Goal: Information Seeking & Learning: Learn about a topic

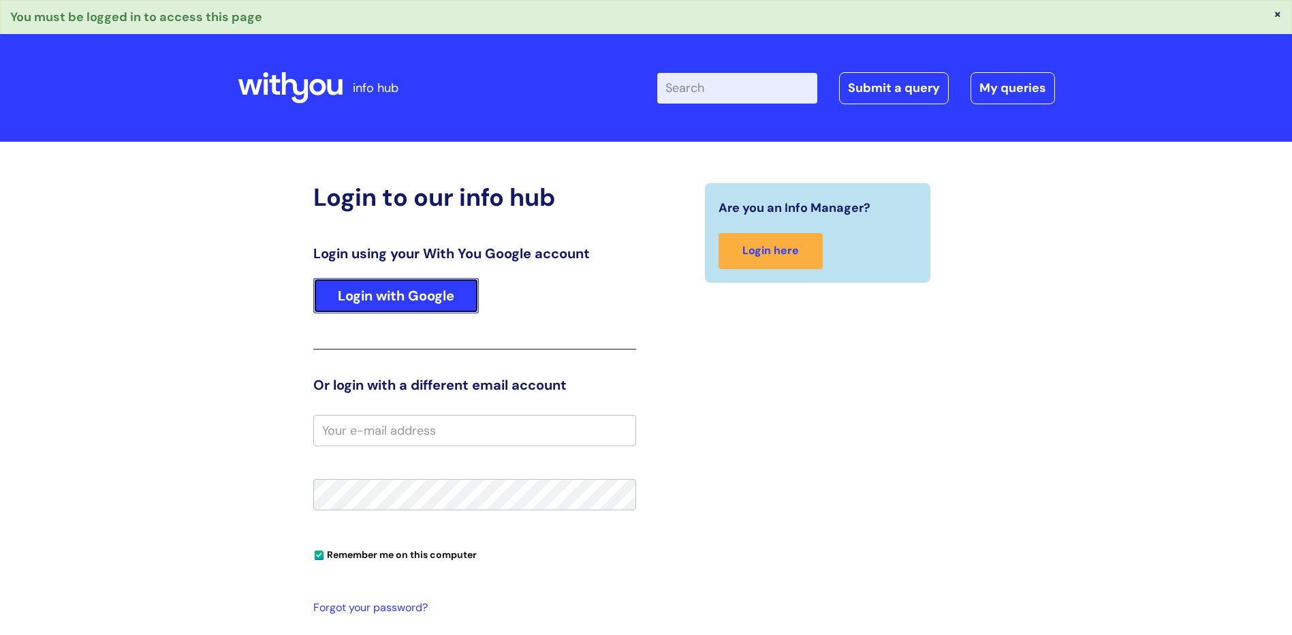
click at [397, 290] on link "Login with Google" at bounding box center [396, 295] width 166 height 35
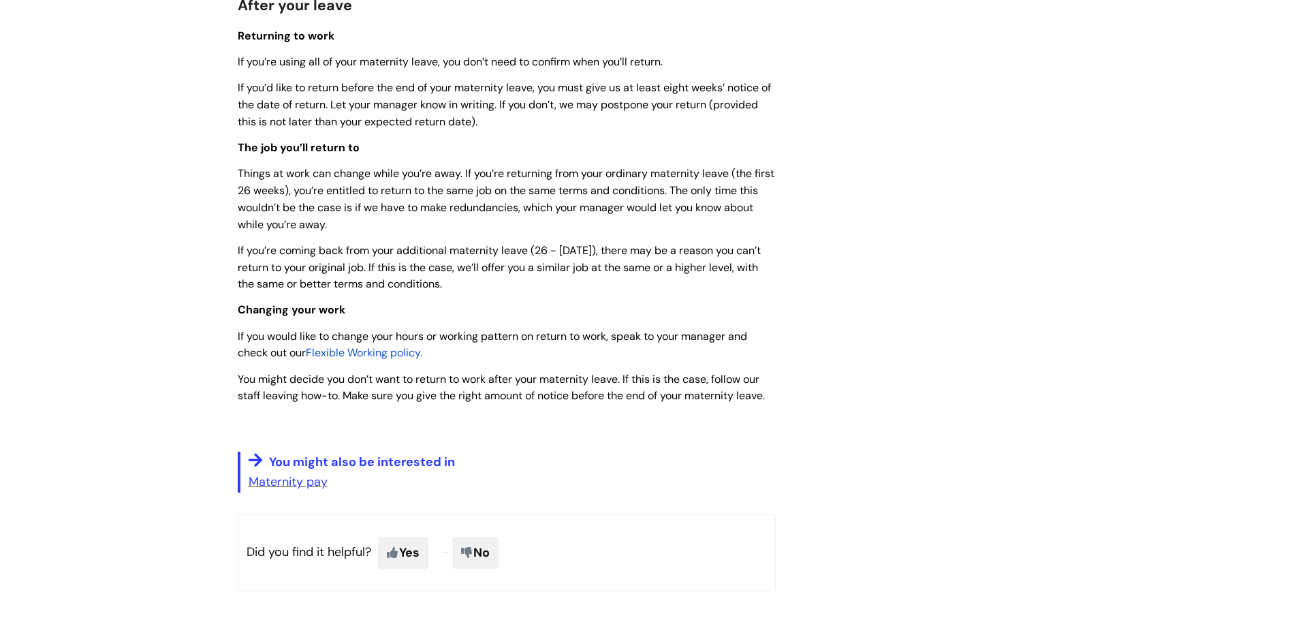
scroll to position [1733, 0]
click at [296, 491] on link "Maternity pay" at bounding box center [288, 483] width 79 height 16
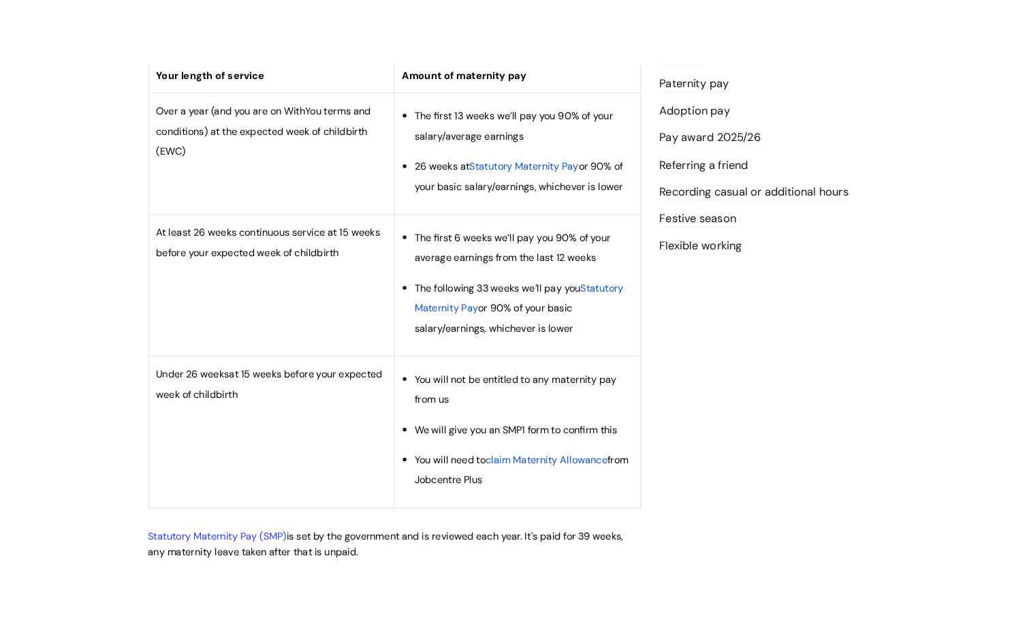
scroll to position [343, 0]
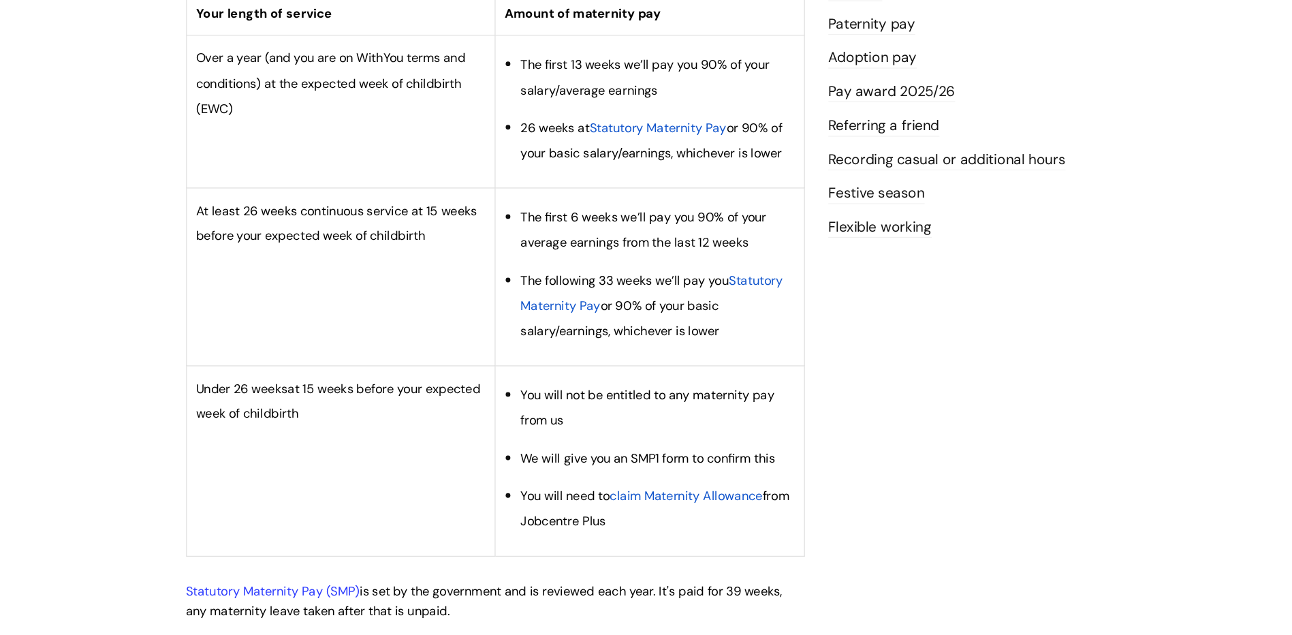
drag, startPoint x: 612, startPoint y: 127, endPoint x: 692, endPoint y: 169, distance: 90.8
click at [692, 169] on li "The first 13 weeks we’ll pay you 90% of your salary/average earnings" at bounding box center [648, 149] width 238 height 44
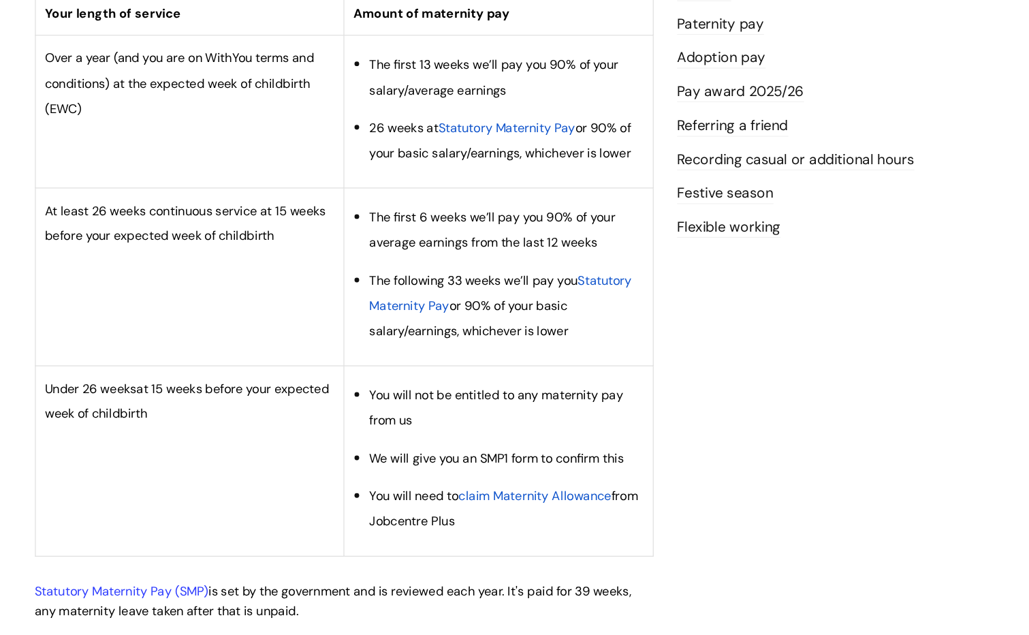
click at [655, 166] on div "Related Information Our pay structures Your pay Benefits of working at [GEOGRAP…" at bounding box center [794, 64] width 279 height 473
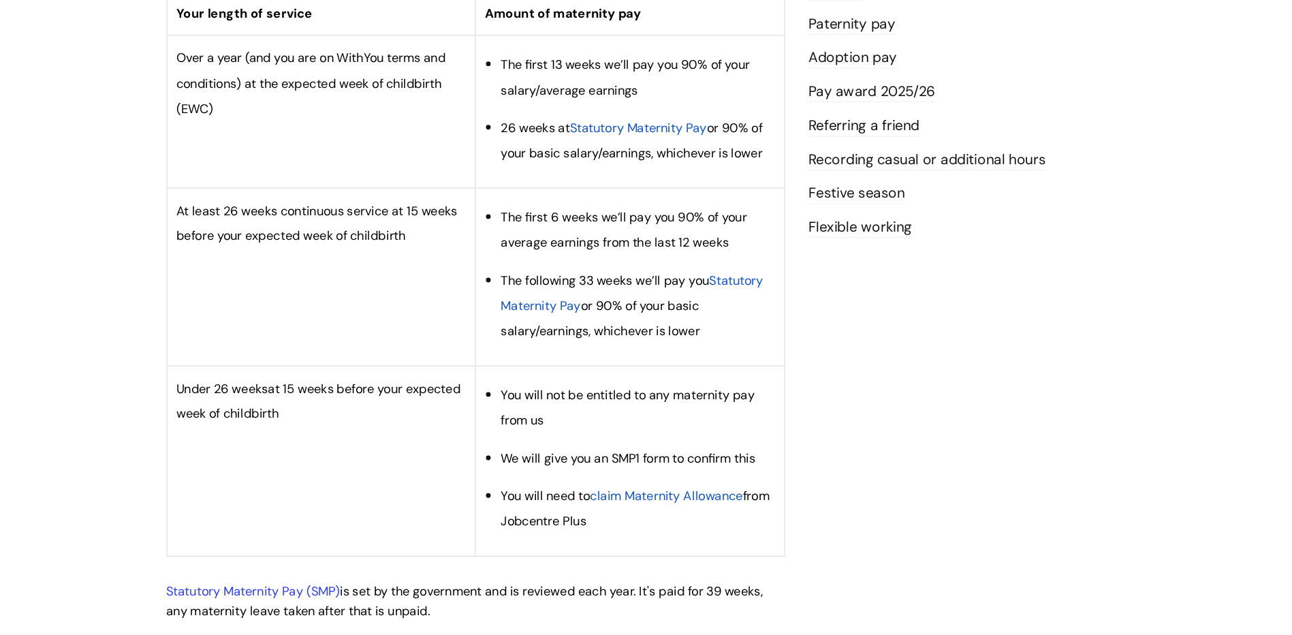
scroll to position [342, 0]
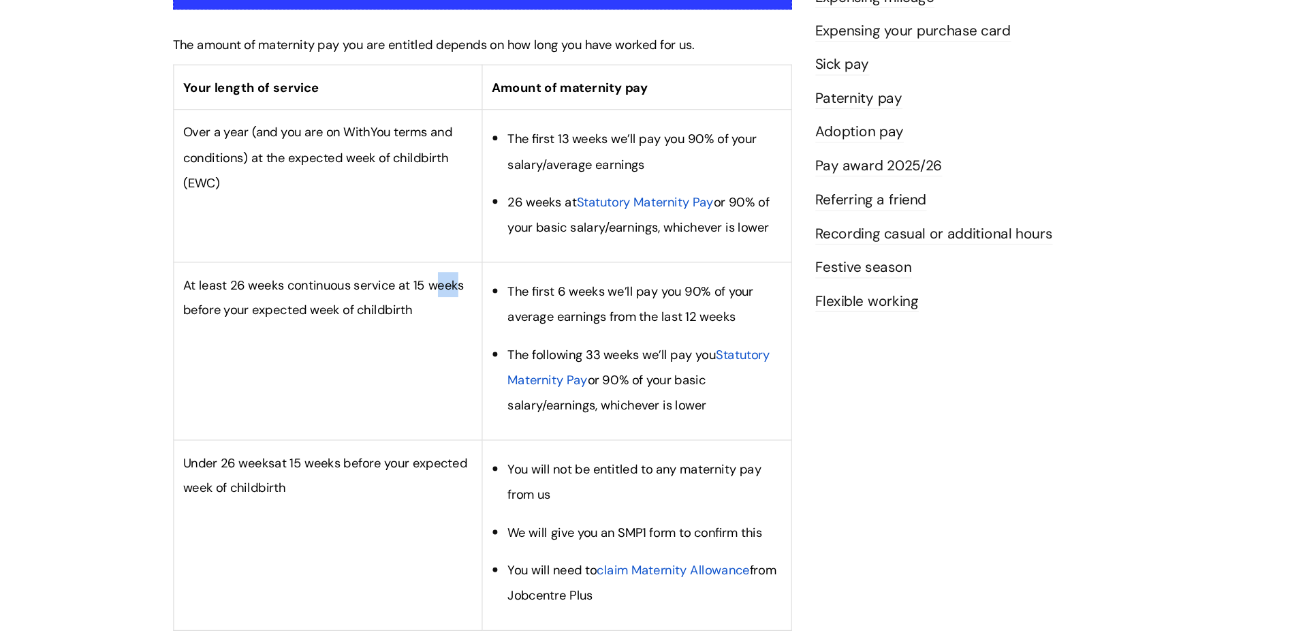
drag, startPoint x: 469, startPoint y: 264, endPoint x: 487, endPoint y: 277, distance: 22.5
click at [487, 277] on td "At least 26 weeks continuous service at 15 weeks before your expected week of c…" at bounding box center [372, 323] width 269 height 155
drag, startPoint x: 531, startPoint y: 135, endPoint x: 759, endPoint y: 223, distance: 244.8
click at [759, 223] on ul "The first 13 weeks we’ll pay you 90% of your salary/average earnings 26 weeks a…" at bounding box center [648, 176] width 238 height 99
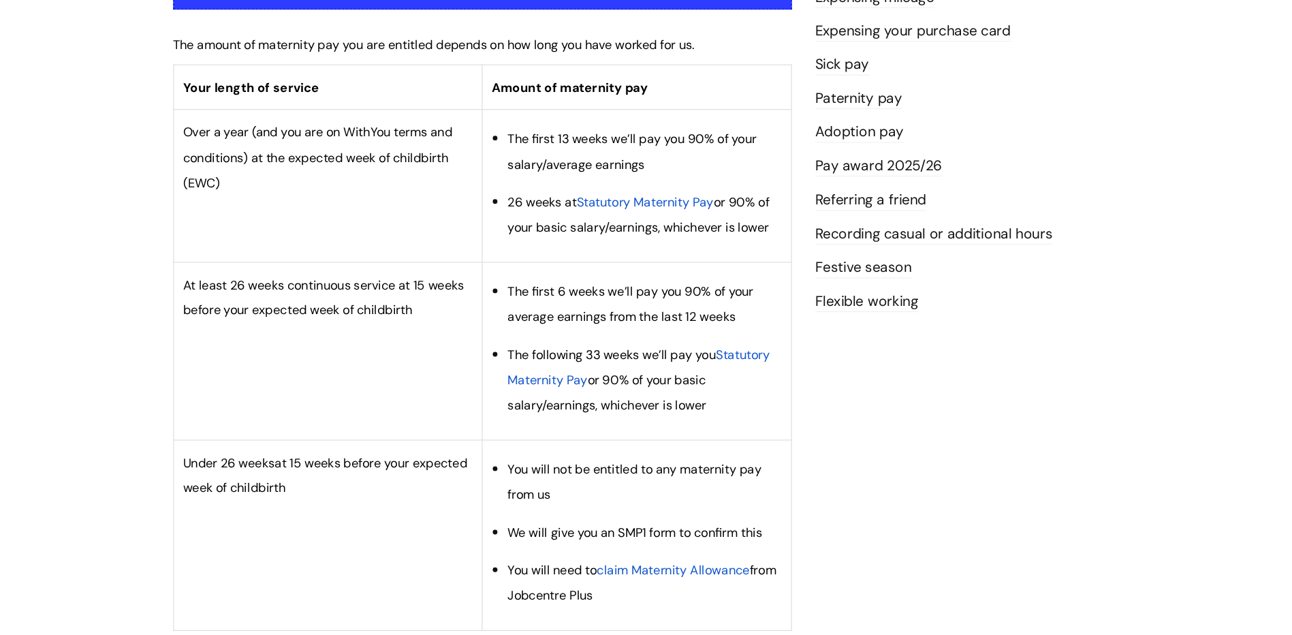
click at [759, 223] on li "26 weeks at Statutory Maternity Pay or 90% of your basic salary/earnings, which…" at bounding box center [648, 205] width 238 height 44
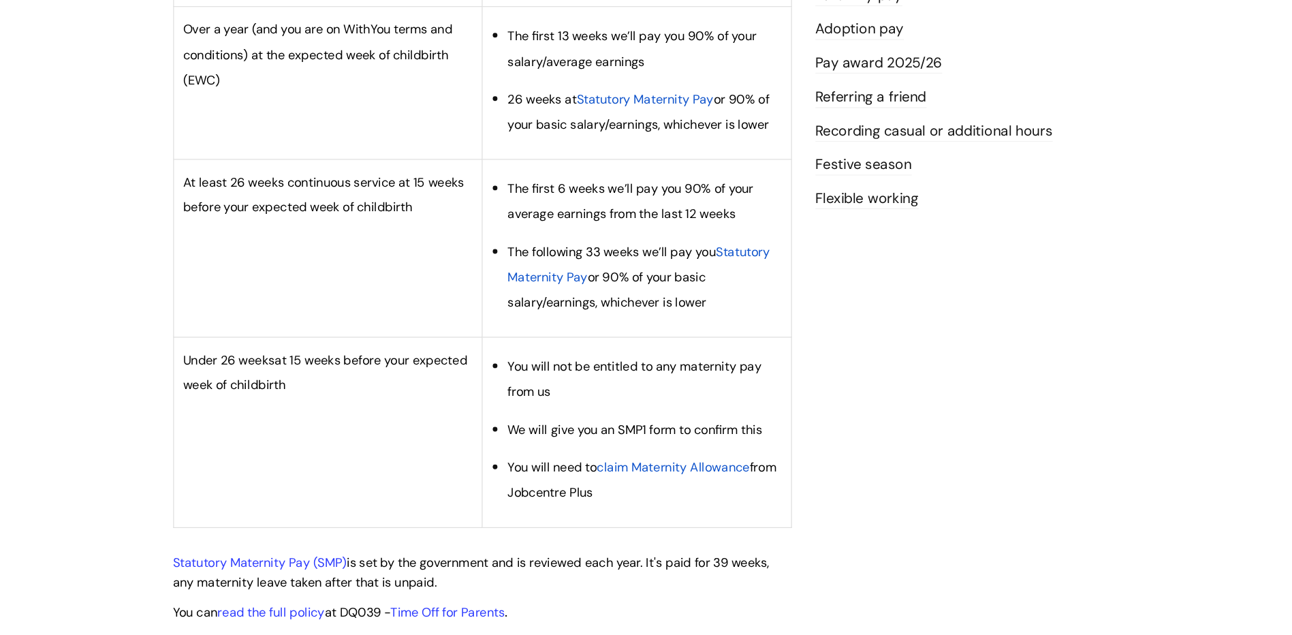
scroll to position [368, 0]
